Goal: Information Seeking & Learning: Learn about a topic

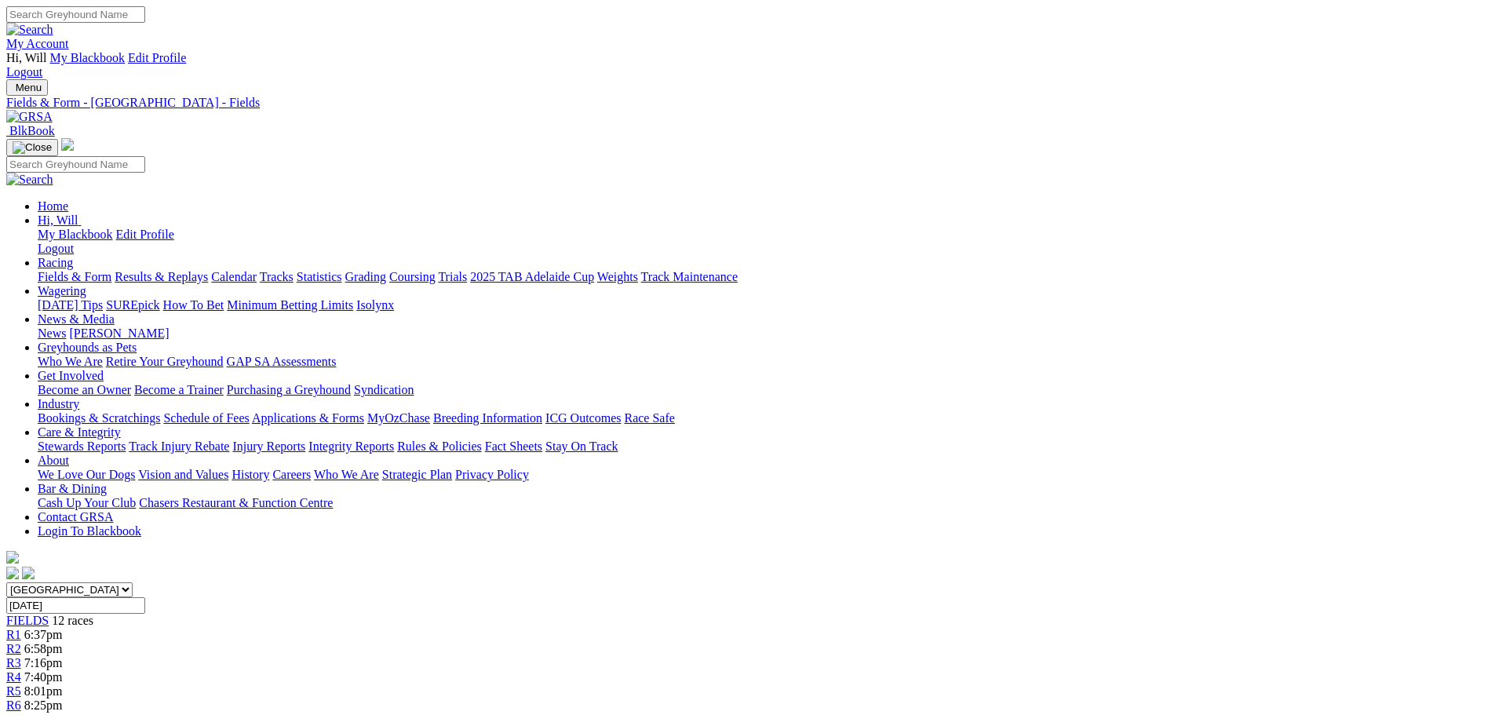
scroll to position [235, 0]
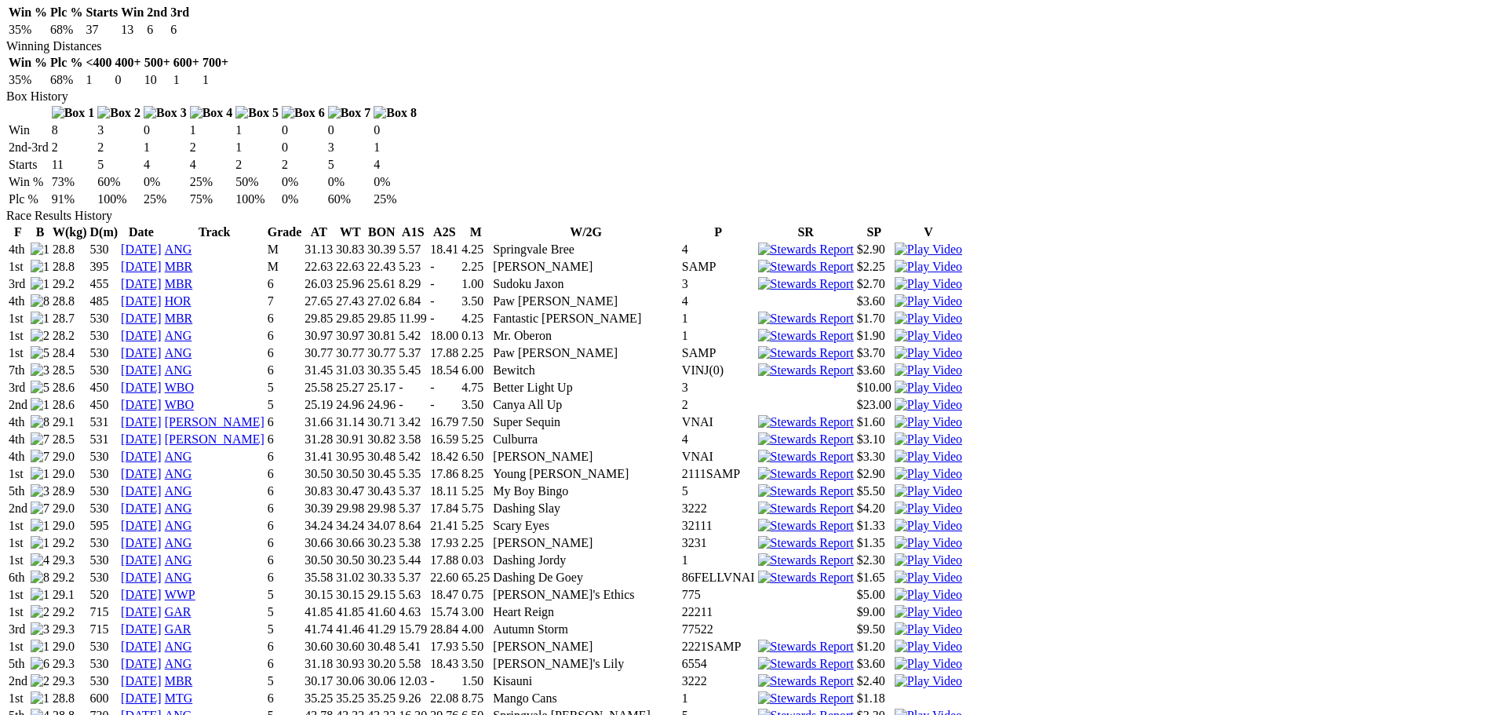
scroll to position [628, 0]
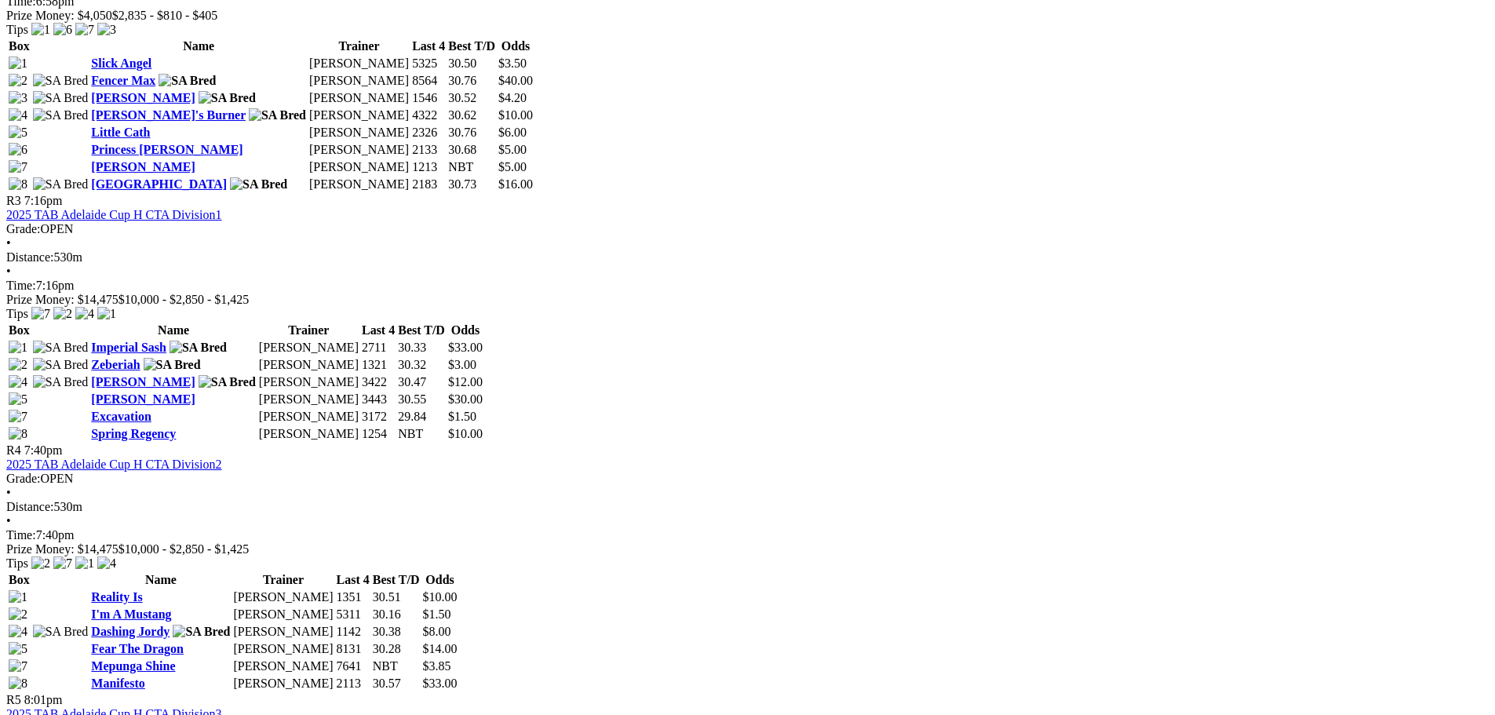
scroll to position [1256, 0]
